Goal: Task Accomplishment & Management: Complete application form

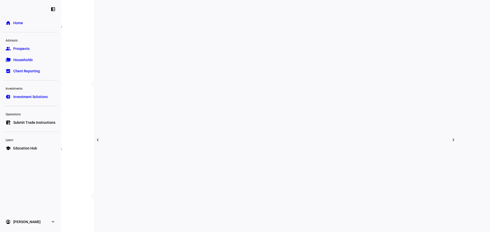
scroll to position [476, 0]
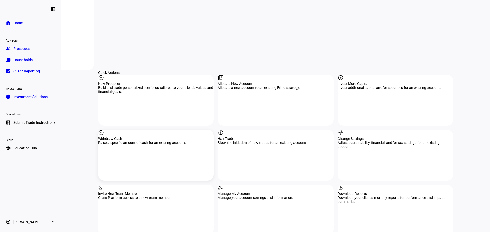
click at [159, 130] on div "arrow_circle_down Withdraw Cash Raise a specific amount of cash for an existing…" at bounding box center [156, 155] width 116 height 51
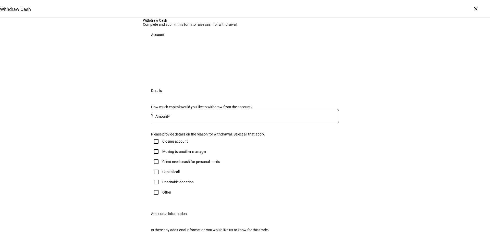
scroll to position [59, 0]
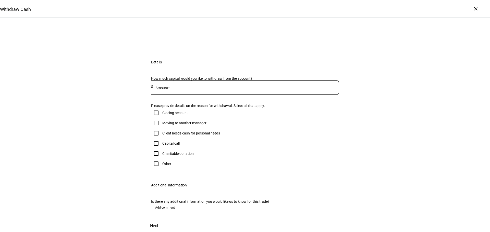
click at [171, 89] on input at bounding box center [246, 87] width 186 height 4
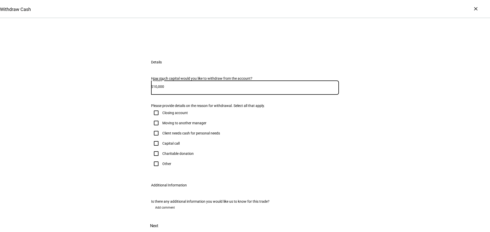
type input "10,000"
click at [155, 139] on input "Client needs cash for personal needs" at bounding box center [156, 133] width 10 height 10
checkbox input "true"
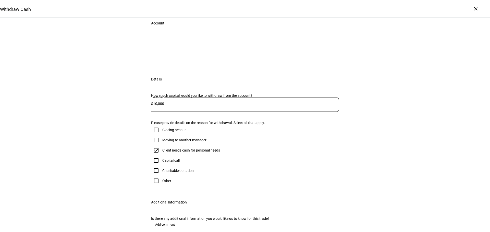
scroll to position [0, 0]
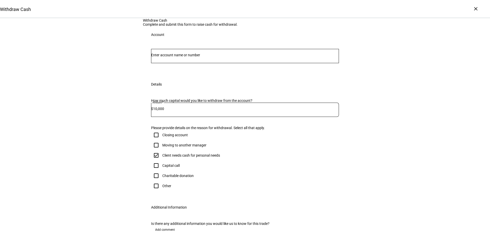
click at [170, 68] on div at bounding box center [245, 65] width 188 height 5
click at [170, 57] on input "Number" at bounding box center [245, 55] width 188 height 4
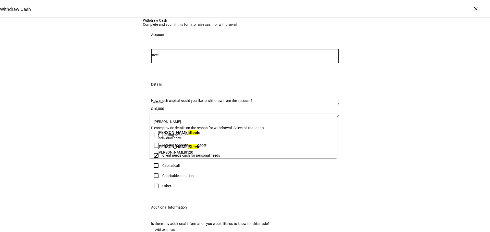
type input "steel"
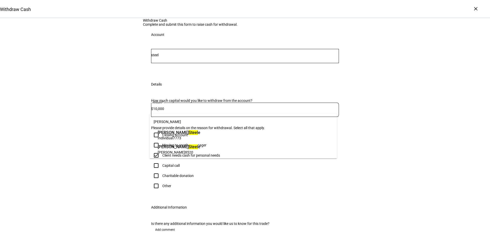
click at [202, 130] on div "[PERSON_NAME] A Steel e Individual 7773" at bounding box center [178, 135] width 45 height 13
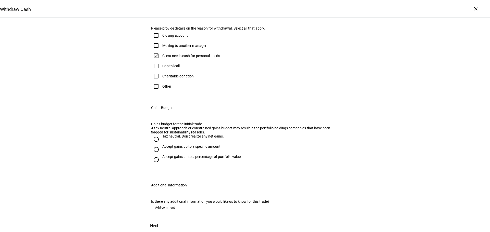
scroll to position [230, 0]
click at [154, 134] on input "Tax neutral. Don’t realize any net gains." at bounding box center [156, 139] width 10 height 10
radio input "true"
click at [163, 204] on span "Add comment" at bounding box center [165, 208] width 20 height 8
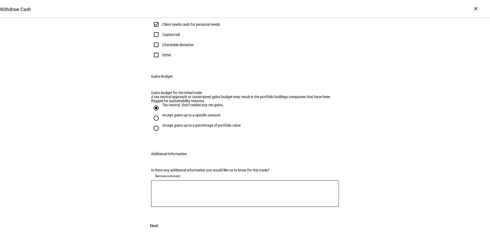
click at [166, 203] on textarea at bounding box center [245, 194] width 188 height 18
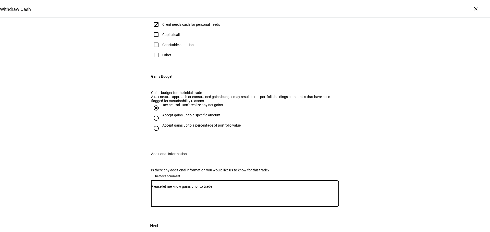
scroll to position [261, 0]
type textarea "Please let me know gains prior to trade"
click at [158, 220] on span "Next" at bounding box center [154, 226] width 8 height 12
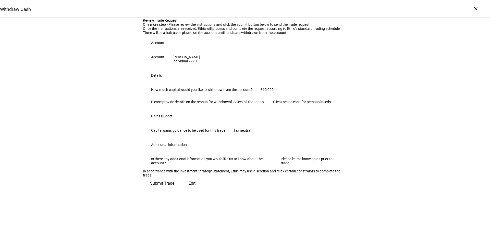
scroll to position [95, 0]
click at [174, 190] on span "Submit Trade" at bounding box center [162, 184] width 24 height 12
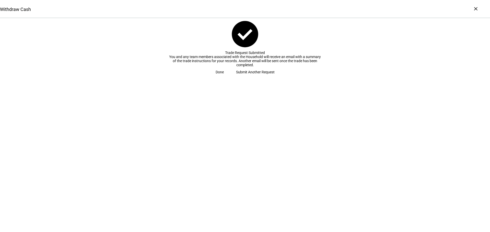
click at [224, 77] on span "Done" at bounding box center [220, 72] width 8 height 10
